Goal: Information Seeking & Learning: Learn about a topic

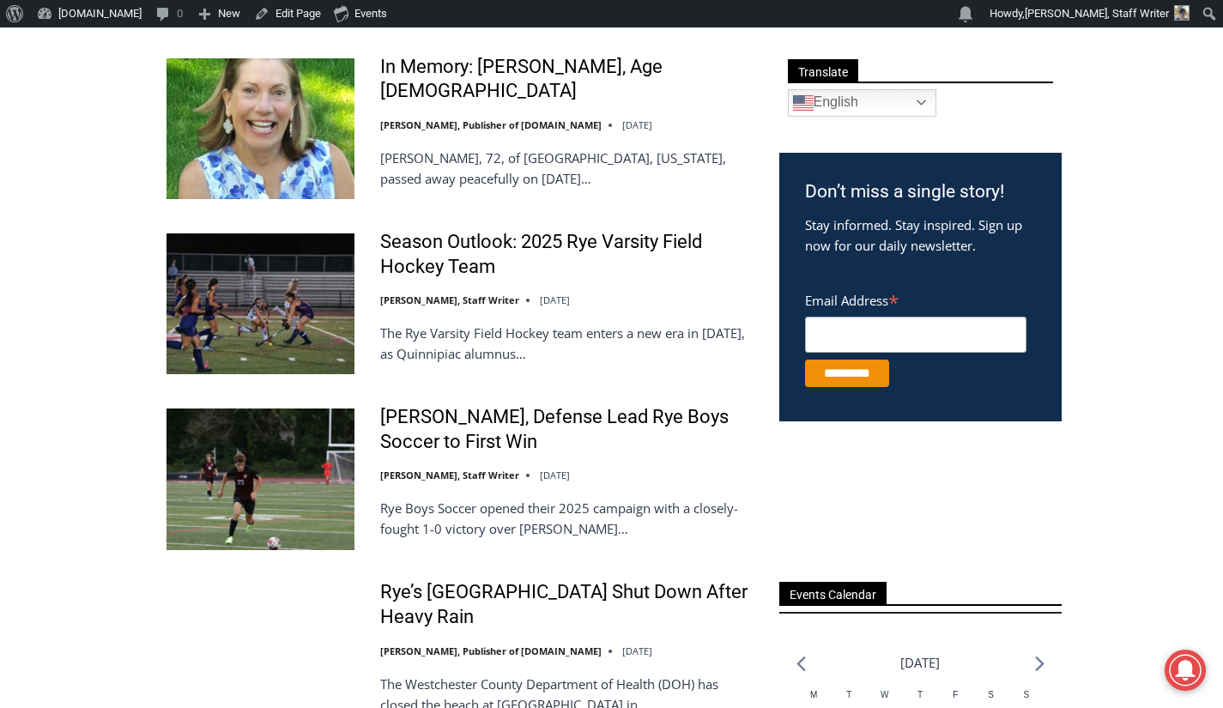
scroll to position [701, 0]
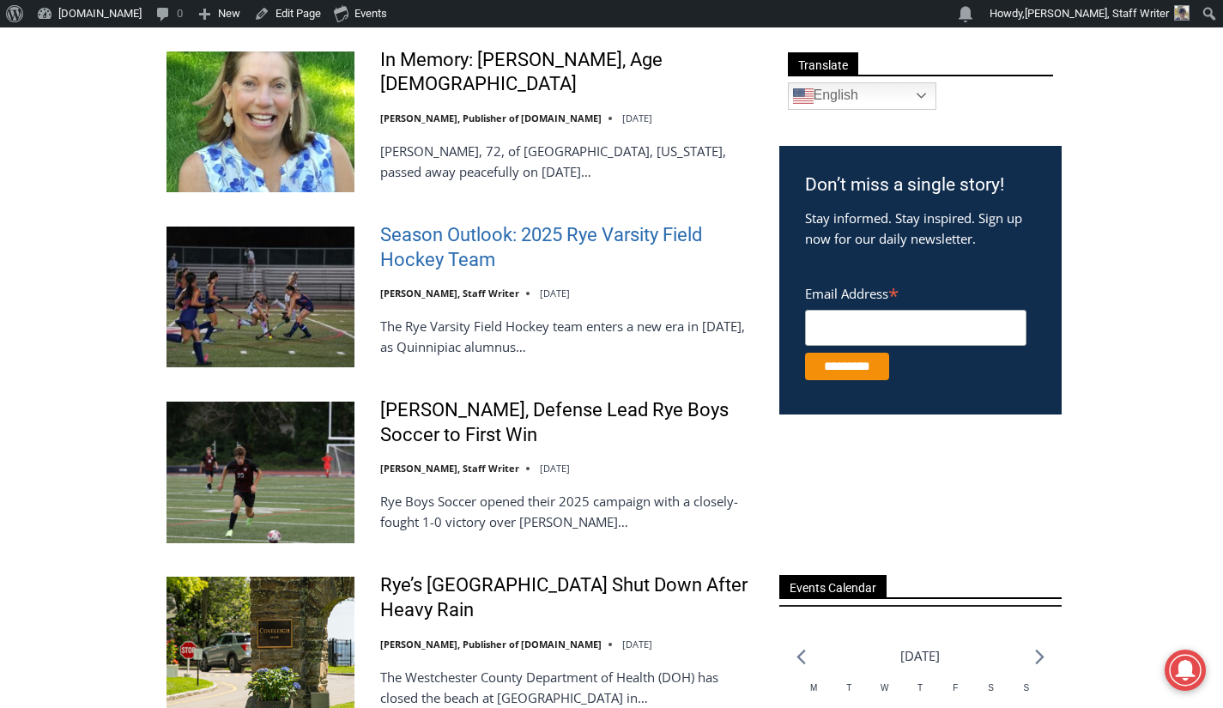
click at [445, 232] on link "Season Outlook: 2025 Rye Varsity Field Hockey Team" at bounding box center [568, 247] width 377 height 49
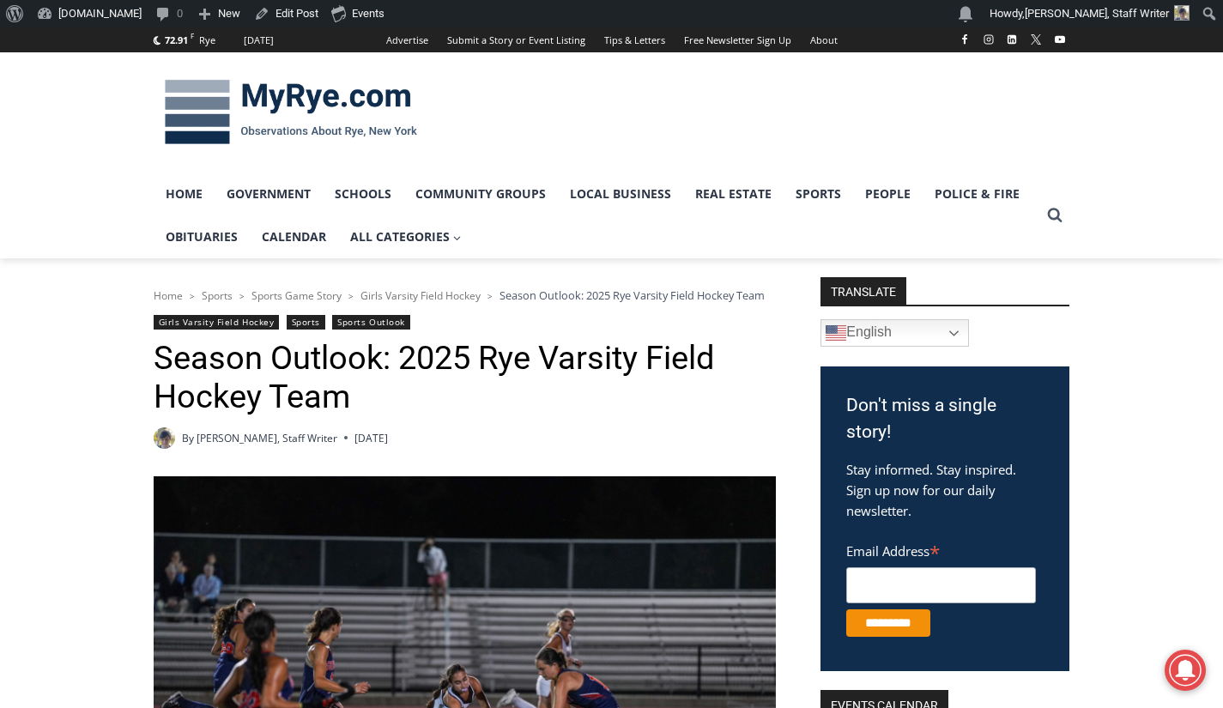
click at [350, 318] on link "Sports Outlook" at bounding box center [370, 322] width 77 height 15
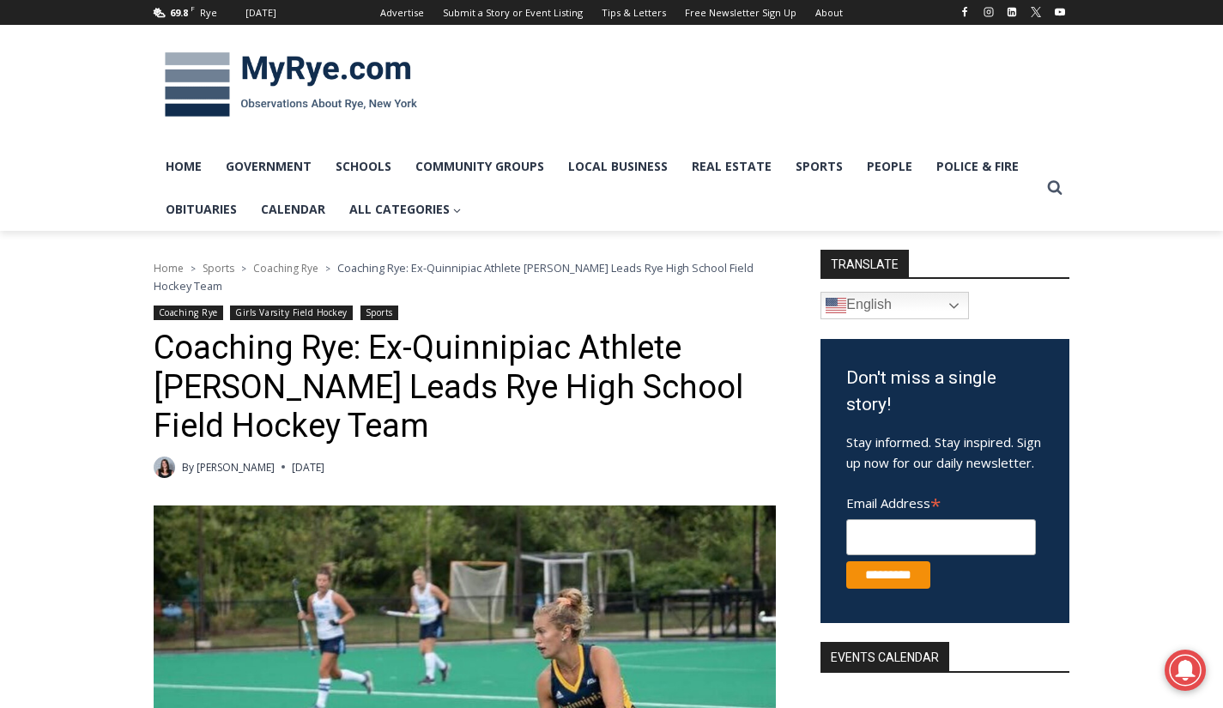
click at [196, 318] on link "Coaching Rye" at bounding box center [189, 313] width 70 height 15
